Goal: Information Seeking & Learning: Compare options

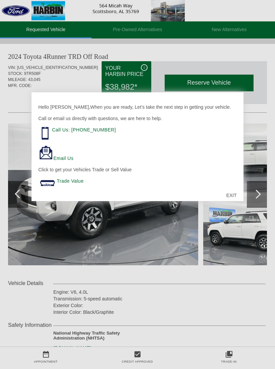
click at [230, 198] on div "EXIT" at bounding box center [231, 196] width 24 height 20
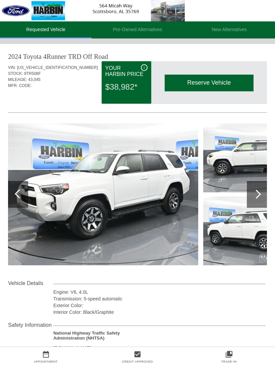
click at [258, 193] on div at bounding box center [255, 194] width 9 height 9
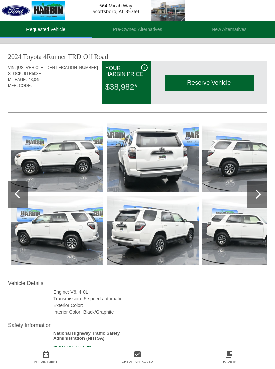
click at [257, 194] on div at bounding box center [255, 194] width 9 height 9
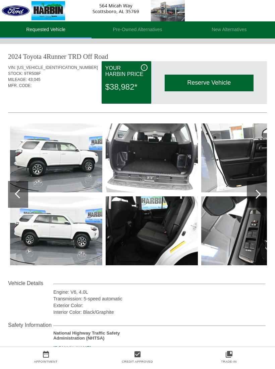
click at [258, 195] on div at bounding box center [255, 194] width 9 height 9
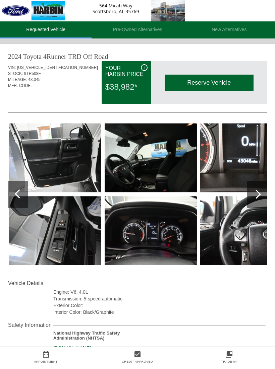
click at [260, 194] on div at bounding box center [255, 194] width 9 height 9
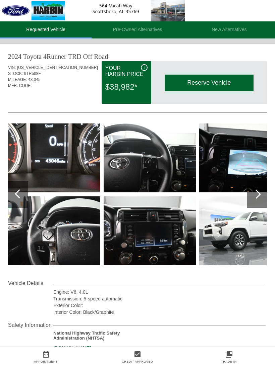
click at [259, 193] on div at bounding box center [255, 194] width 9 height 9
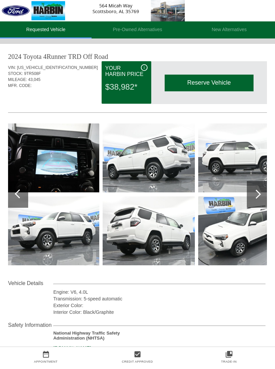
click at [260, 195] on div at bounding box center [255, 194] width 9 height 9
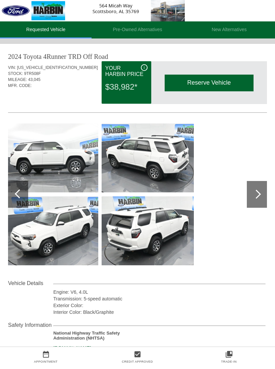
click at [259, 194] on div at bounding box center [255, 194] width 9 height 9
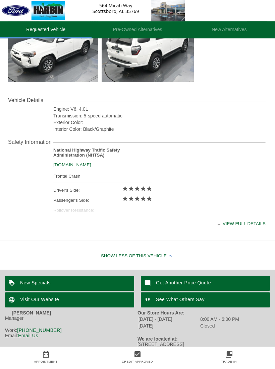
scroll to position [186, 0]
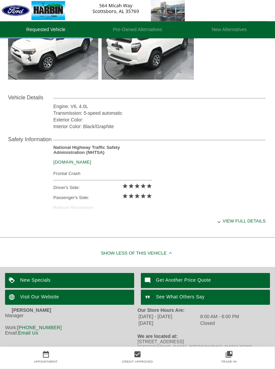
click at [227, 228] on div "View full details" at bounding box center [159, 221] width 212 height 16
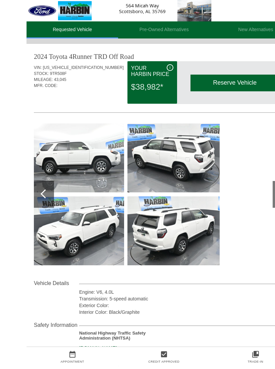
scroll to position [0, 0]
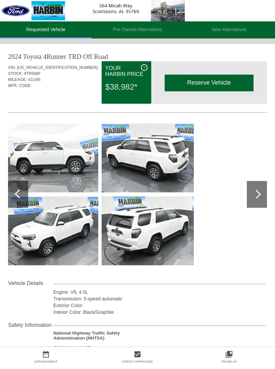
click at [144, 32] on li "Pre-Owned Alternatives" at bounding box center [136, 29] width 91 height 17
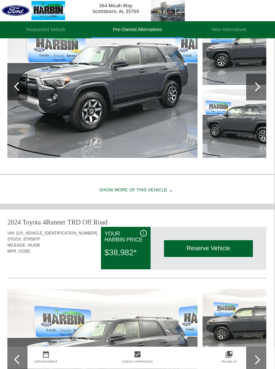
scroll to position [105, 1]
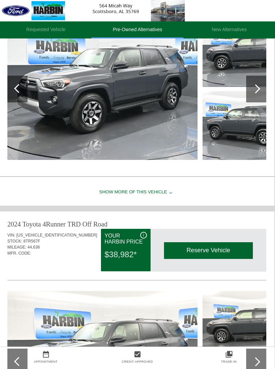
click at [229, 30] on li "New Alternatives" at bounding box center [228, 29] width 91 height 17
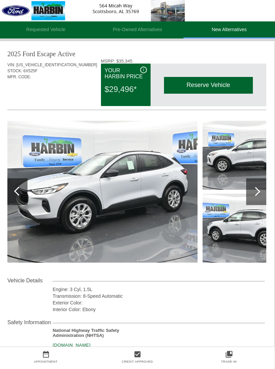
scroll to position [0, 1]
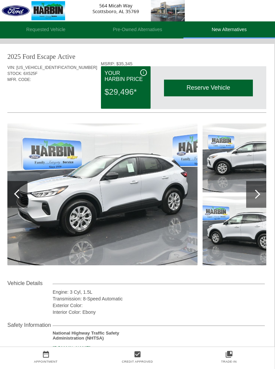
click at [259, 192] on div at bounding box center [256, 194] width 20 height 27
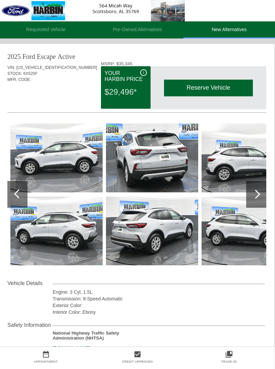
click at [256, 197] on div at bounding box center [255, 194] width 9 height 9
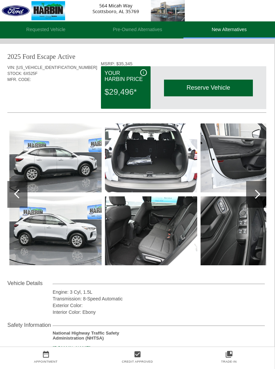
click at [257, 201] on div at bounding box center [256, 194] width 20 height 27
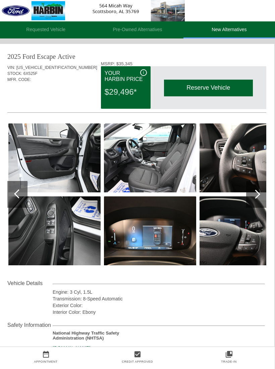
click at [257, 196] on div at bounding box center [255, 194] width 9 height 9
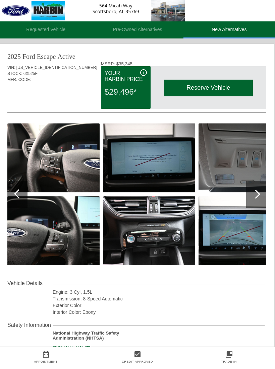
click at [258, 196] on div at bounding box center [255, 194] width 9 height 9
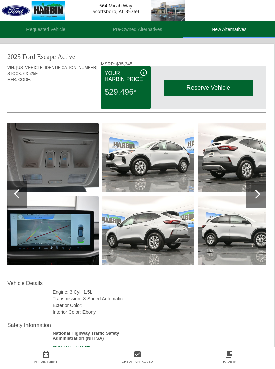
click at [259, 199] on div at bounding box center [256, 194] width 20 height 27
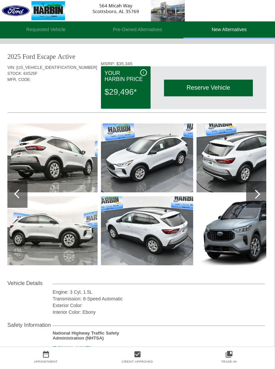
click at [259, 200] on div at bounding box center [256, 194] width 20 height 27
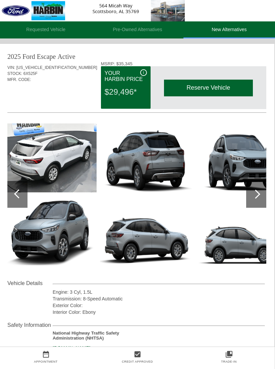
click at [260, 202] on div at bounding box center [256, 194] width 20 height 27
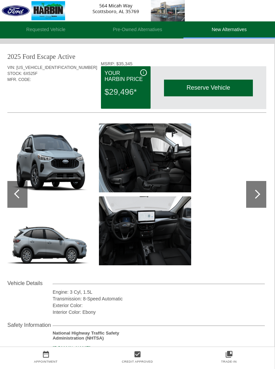
click at [58, 9] on img at bounding box center [92, 10] width 185 height 21
